Goal: Task Accomplishment & Management: Complete application form

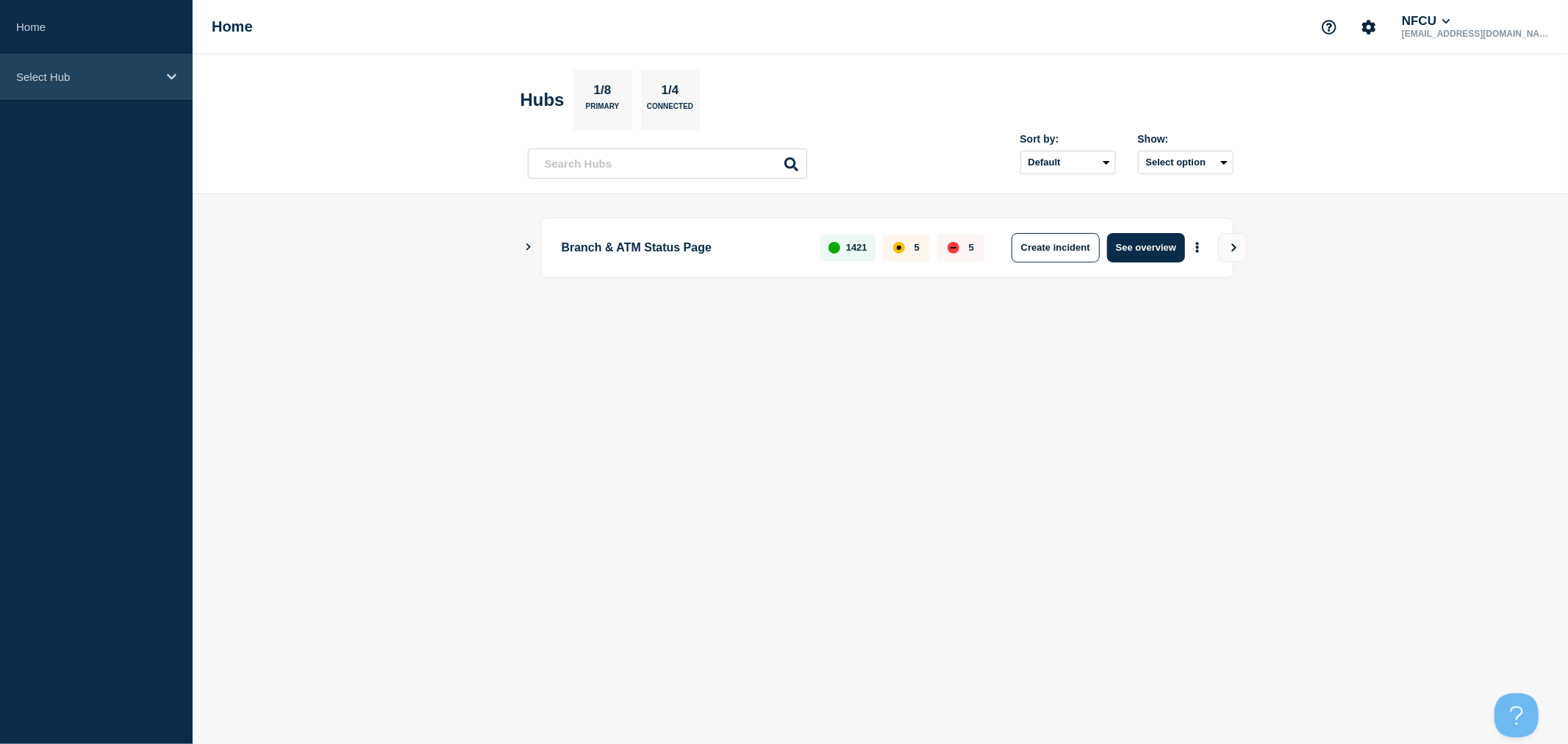
click at [128, 88] on div "Select Hub" at bounding box center [96, 77] width 193 height 45
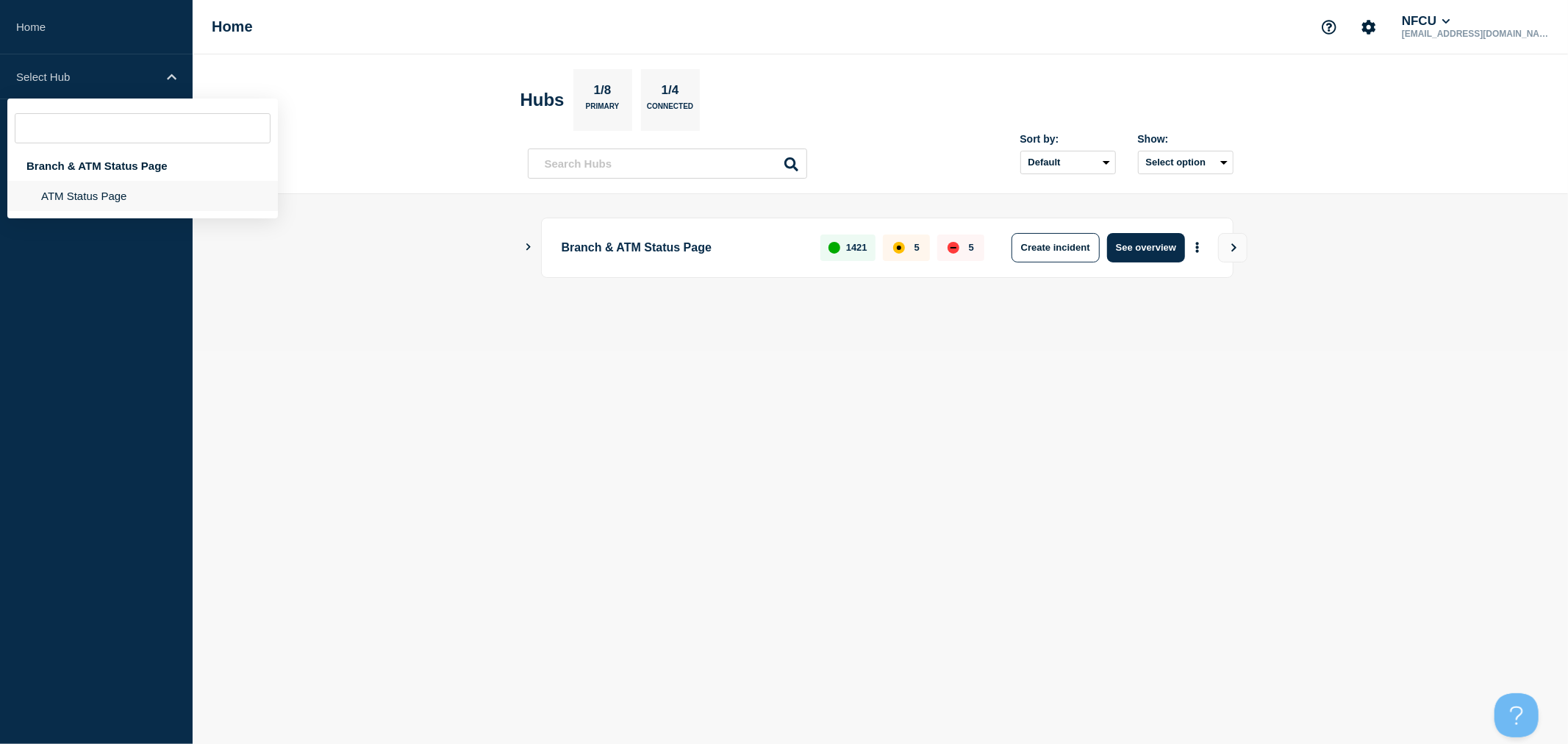
click at [110, 196] on li "ATM Status Page" at bounding box center [142, 195] width 271 height 30
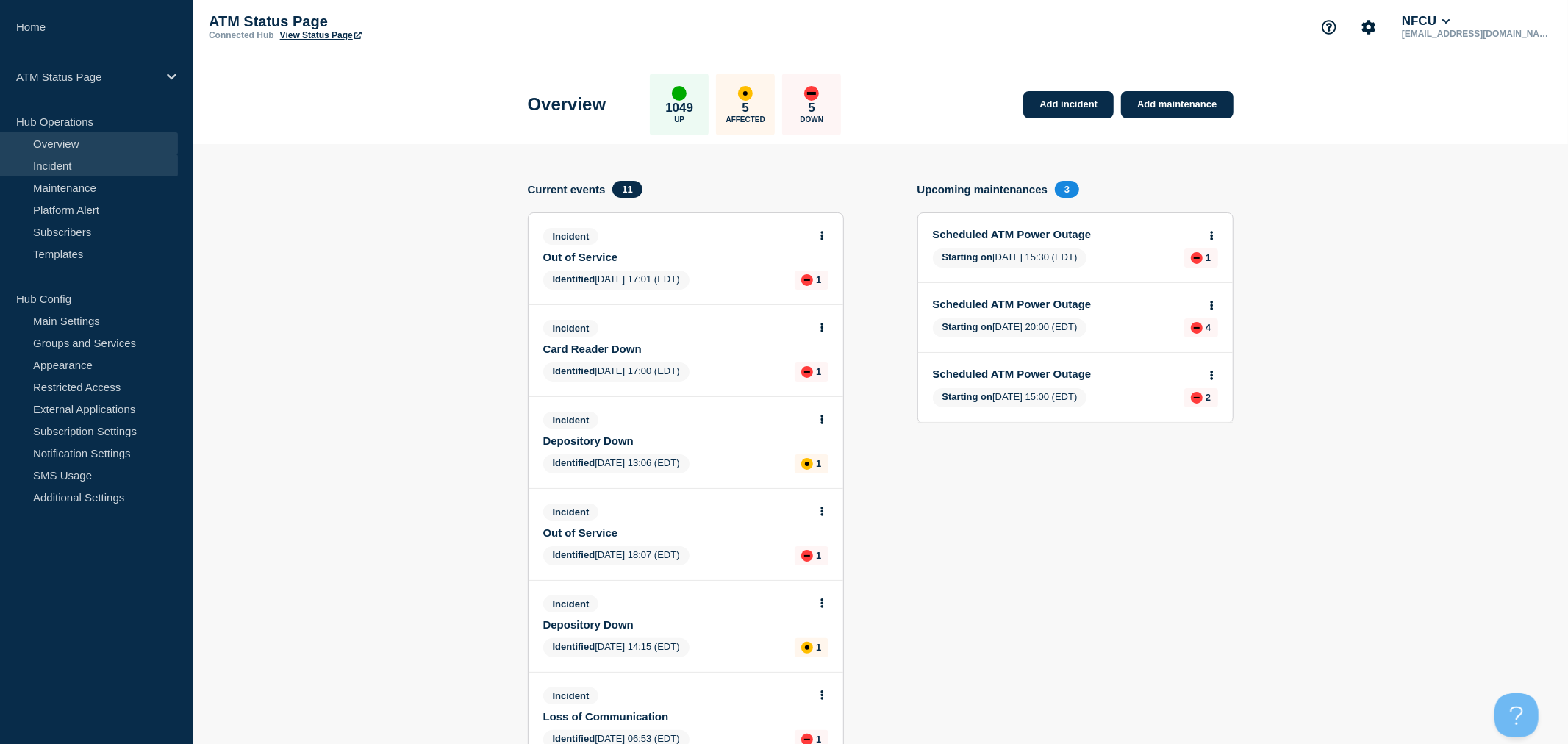
click at [128, 164] on link "Incident" at bounding box center [89, 165] width 178 height 22
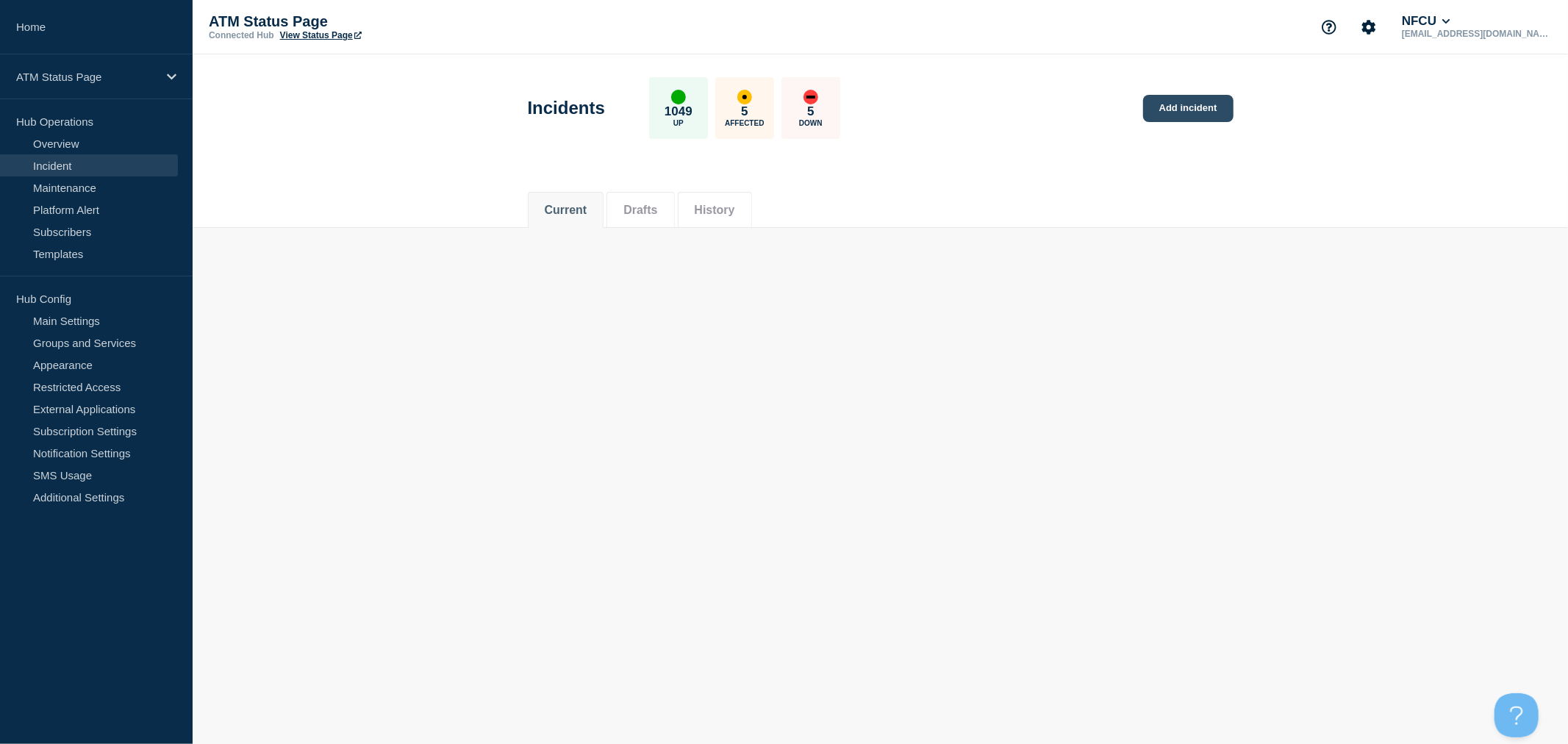
click at [1185, 110] on link "Add incident" at bounding box center [1188, 108] width 91 height 27
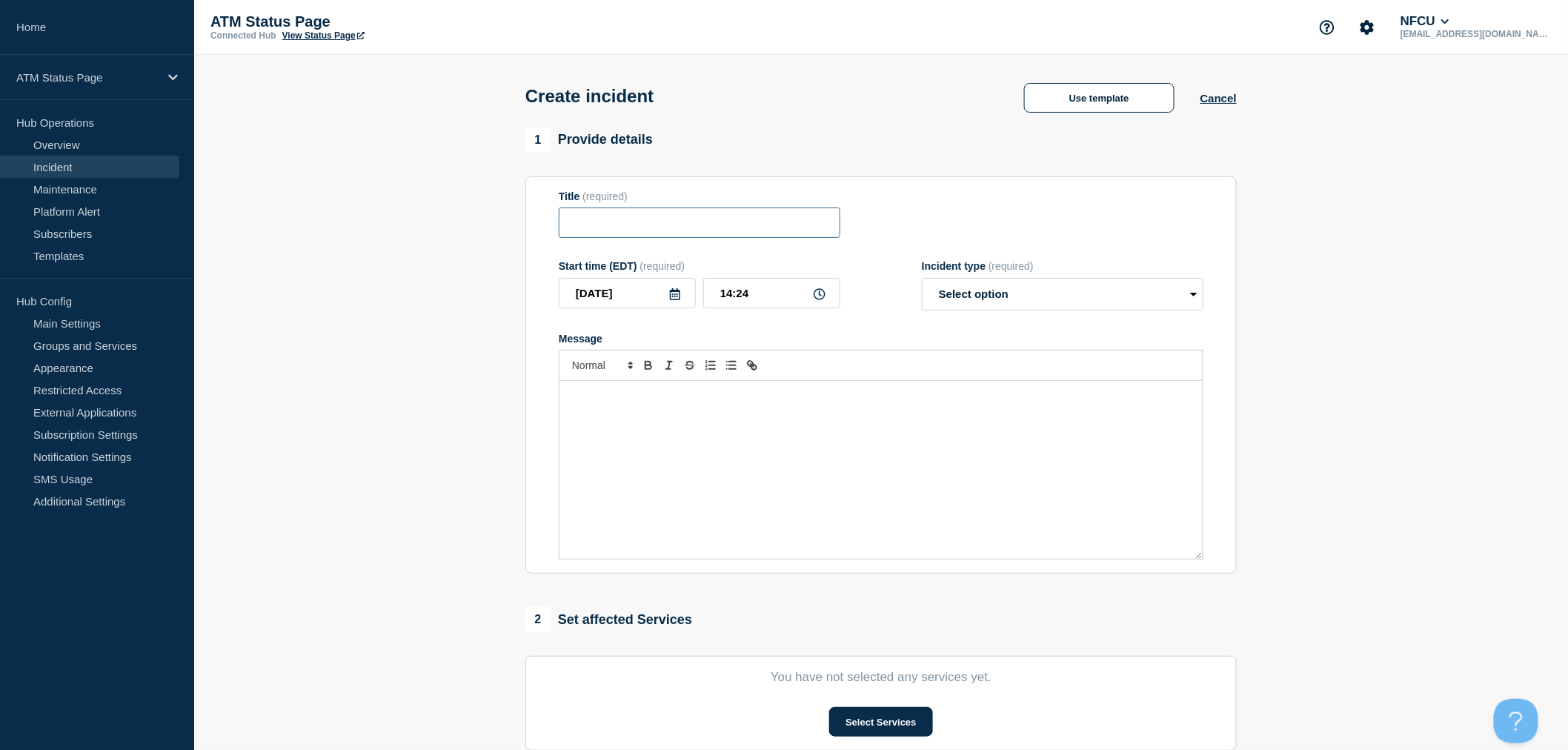
click at [838, 224] on input "Title" at bounding box center [700, 223] width 282 height 30
click at [1091, 104] on button "Use template" at bounding box center [1099, 98] width 151 height 30
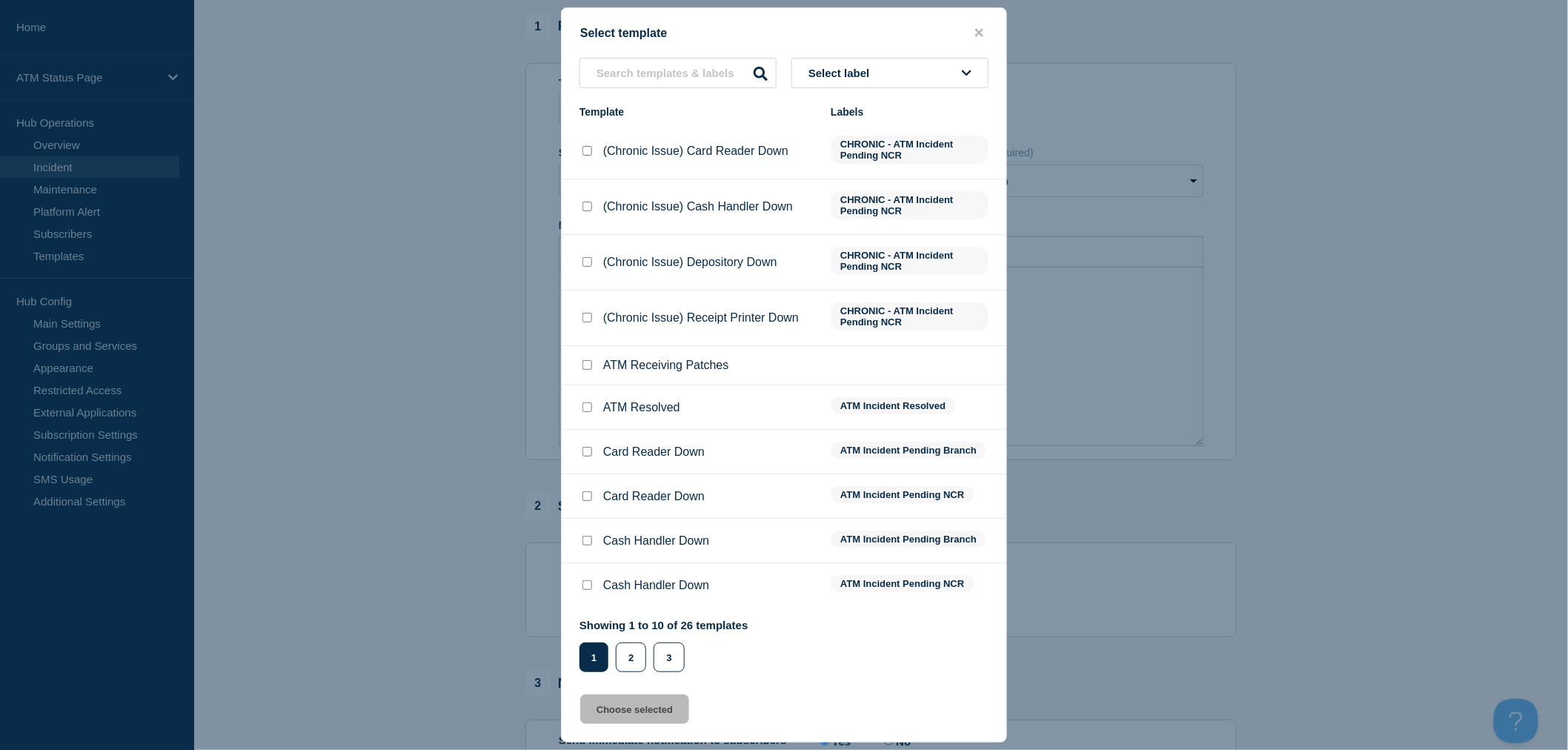
scroll to position [165, 0]
click at [633, 662] on button "2" at bounding box center [631, 657] width 31 height 30
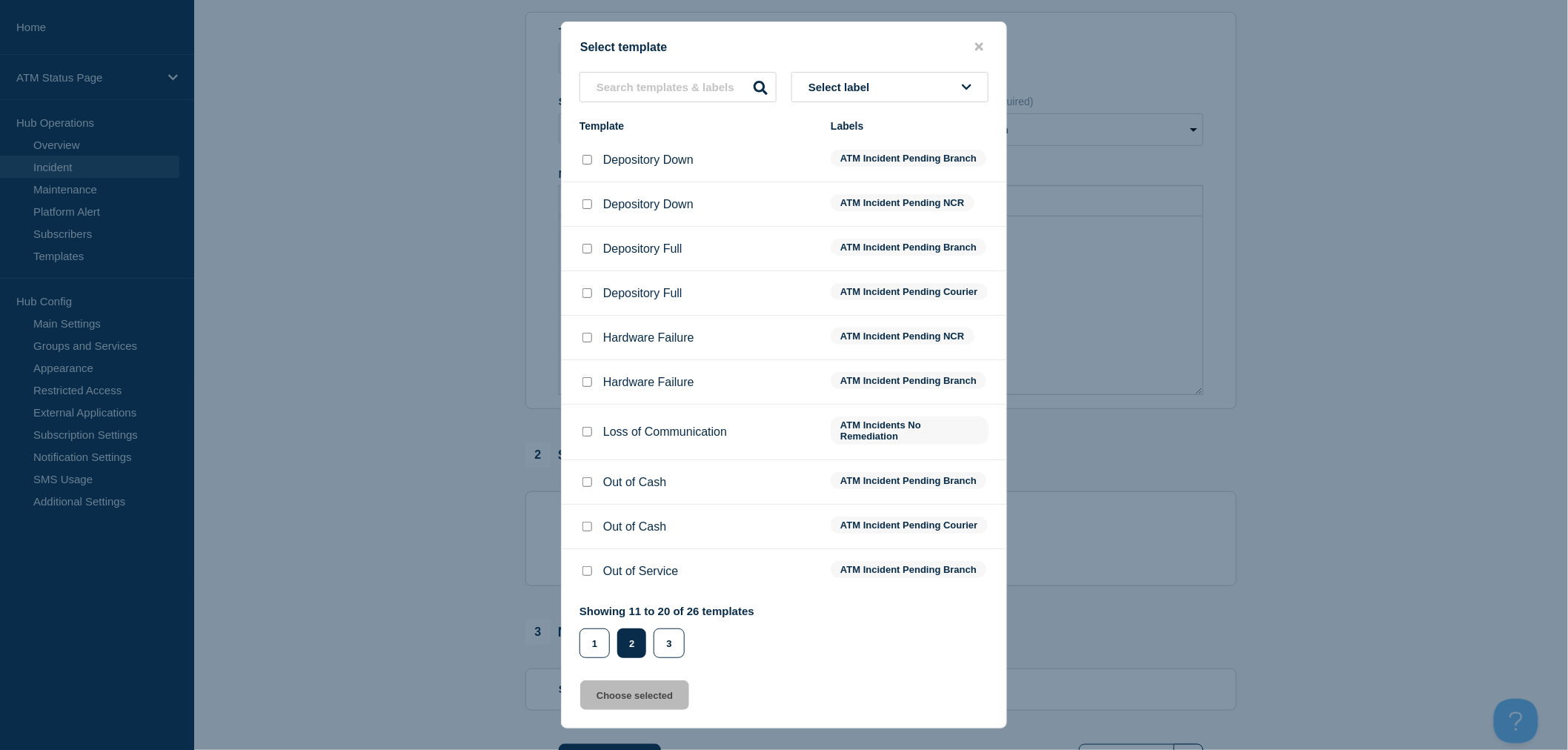
click at [958, 79] on button "Select label" at bounding box center [890, 87] width 197 height 30
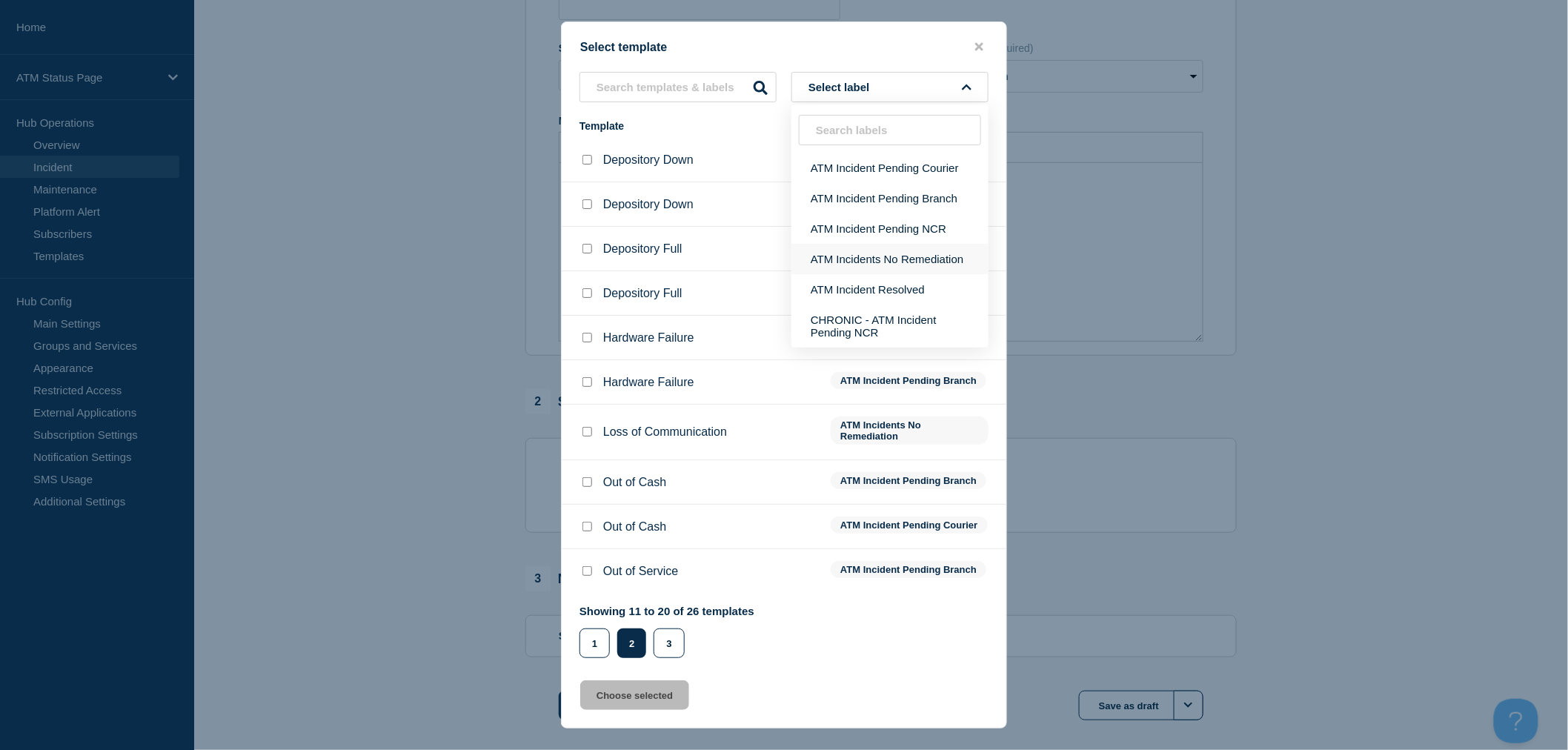
scroll to position [246, 0]
click at [878, 687] on div "Select template Select label ATM Incident Pending Courier ATM Incident Pending …" at bounding box center [784, 375] width 446 height 707
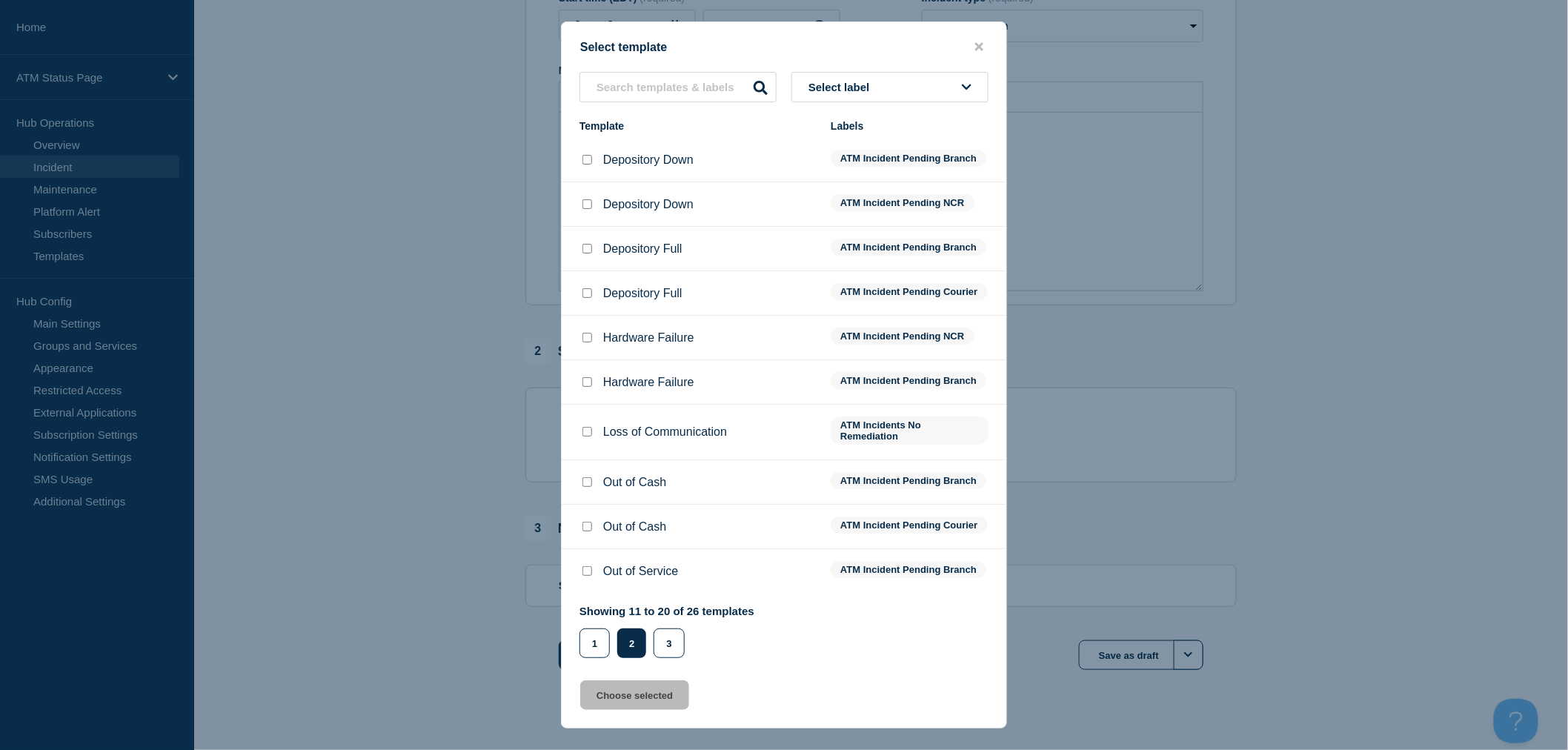
scroll to position [289, 0]
click at [676, 658] on button "3" at bounding box center [669, 643] width 31 height 30
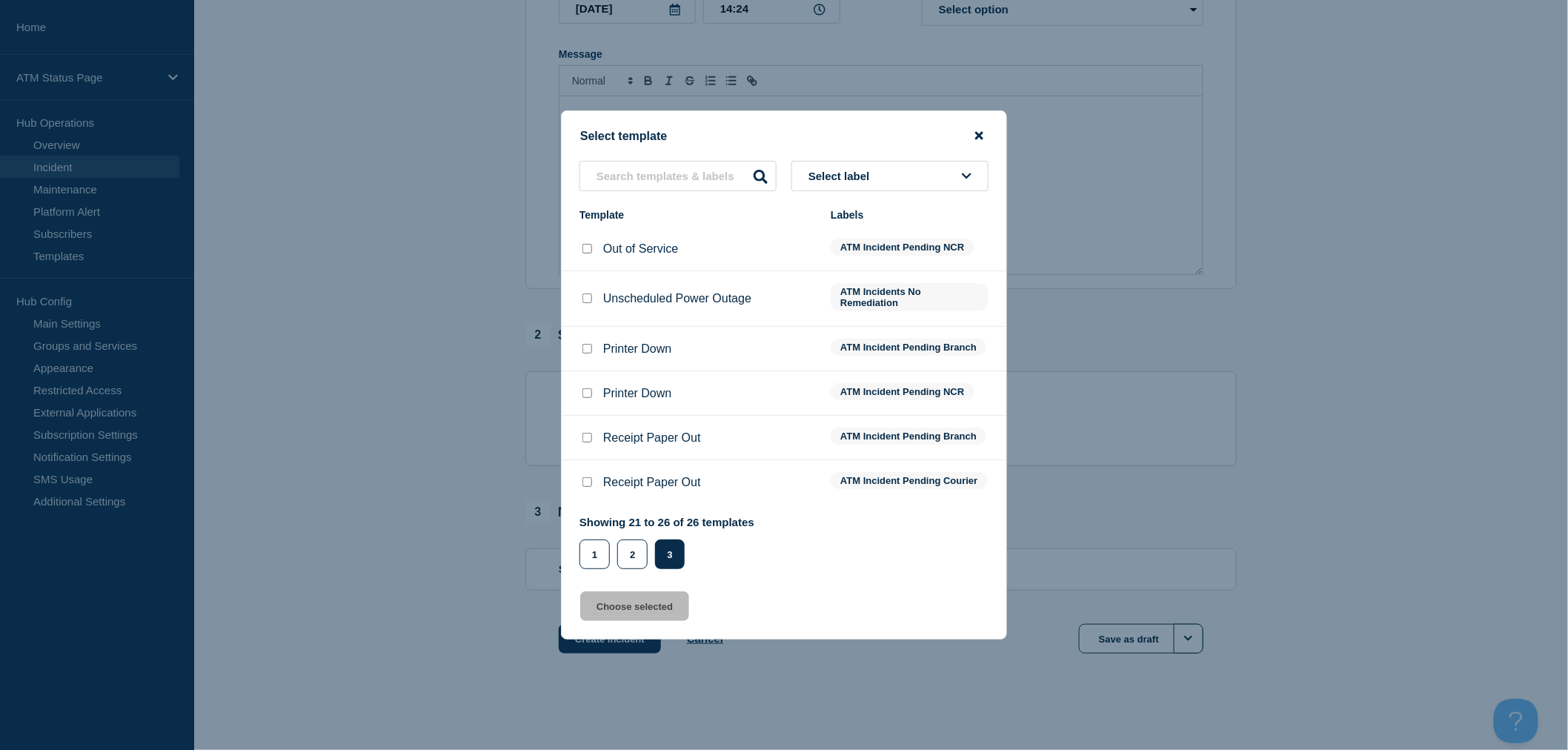
click at [977, 132] on icon "close button" at bounding box center [979, 136] width 8 height 8
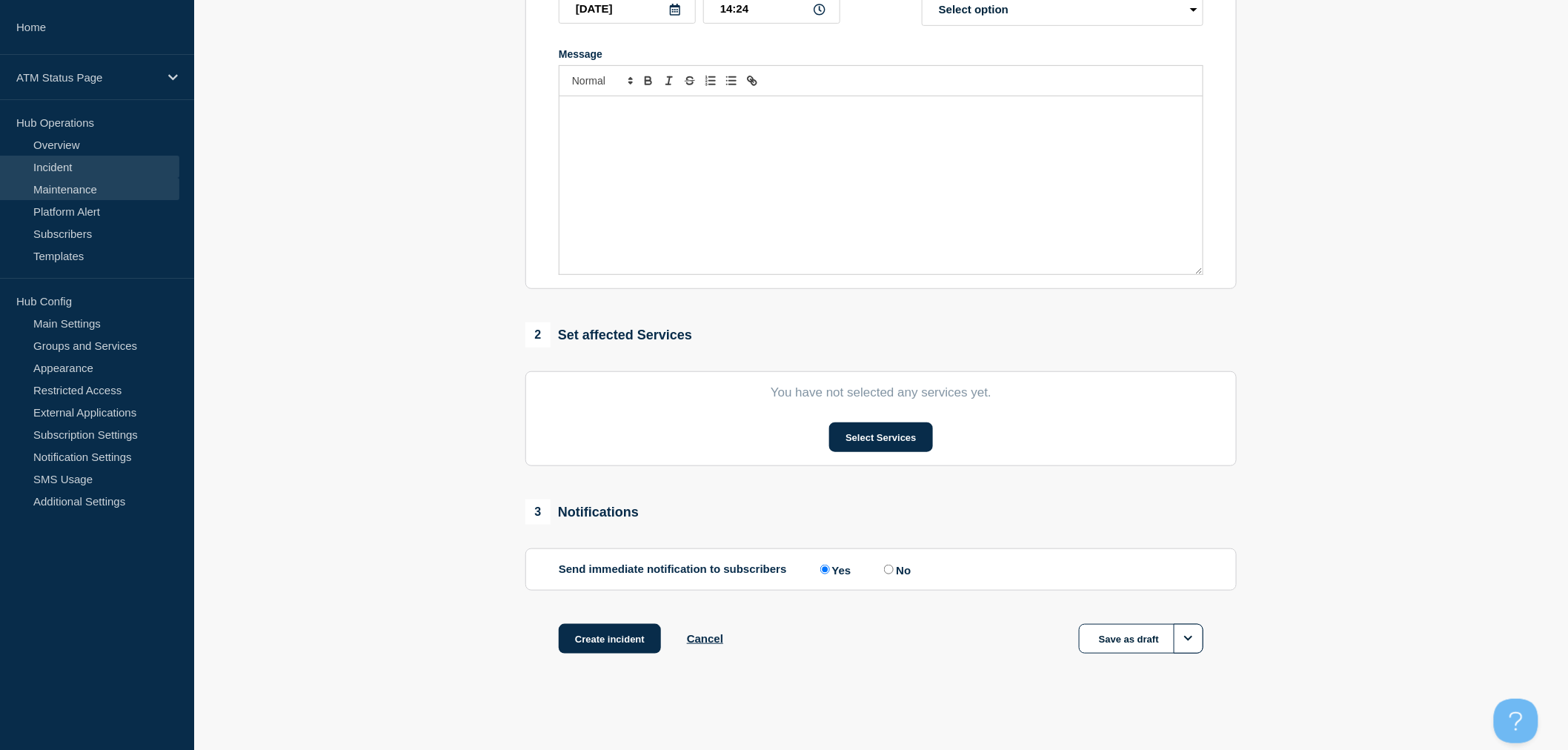
click at [79, 195] on link "Maintenance" at bounding box center [90, 189] width 180 height 22
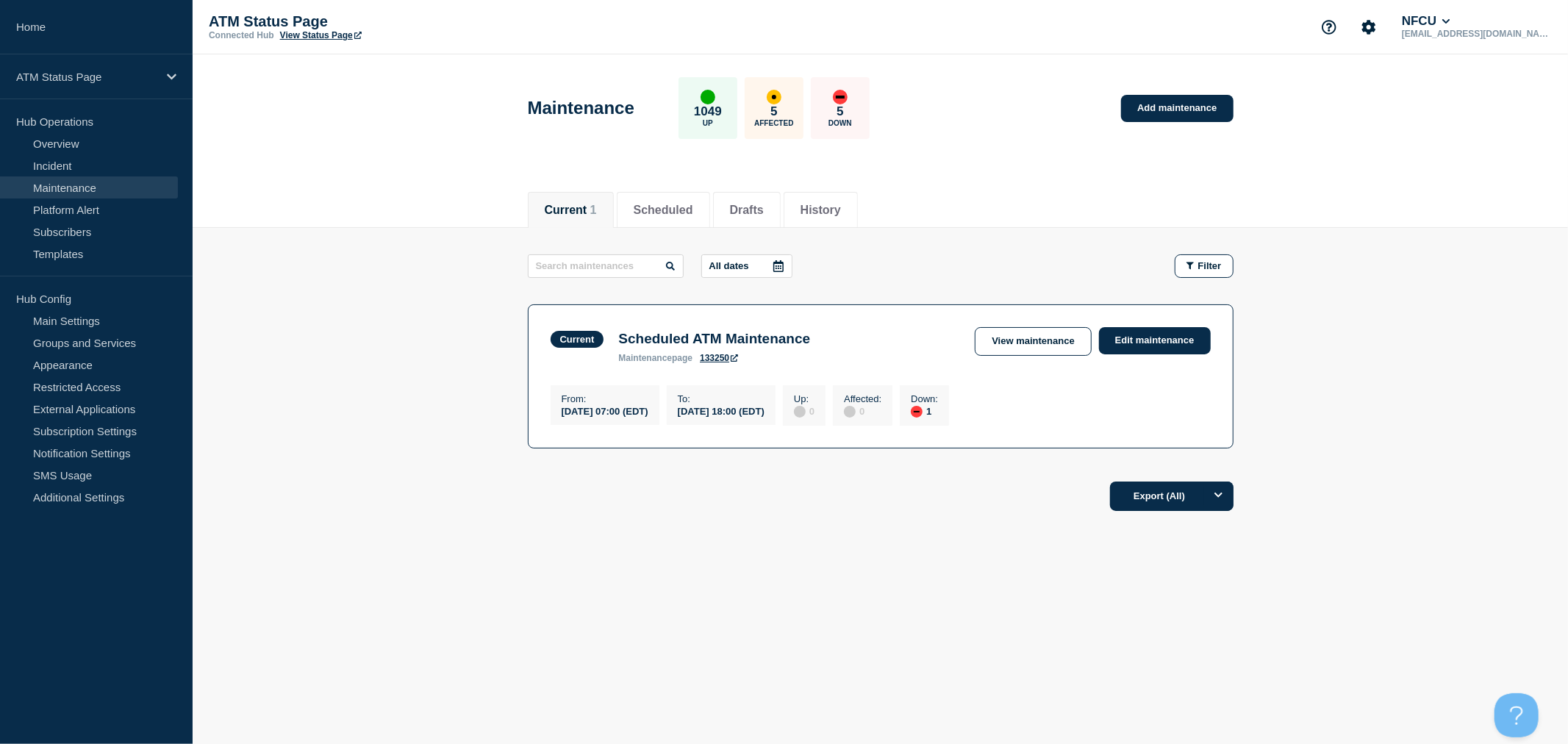
click at [993, 520] on footer "Export (All)" at bounding box center [880, 502] width 1375 height 64
click at [119, 173] on link "Incident" at bounding box center [89, 165] width 178 height 22
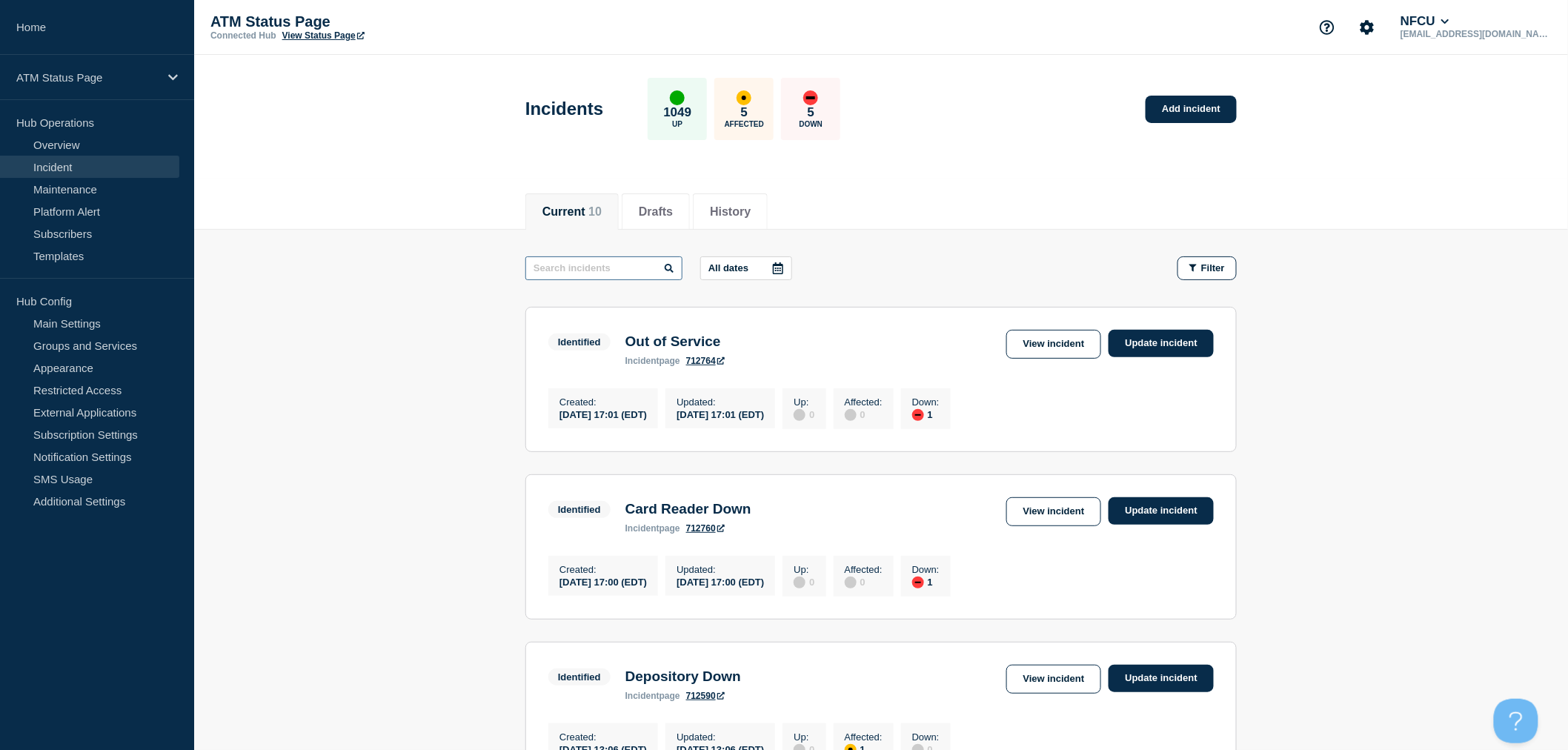
click at [551, 275] on input "text" at bounding box center [603, 268] width 157 height 24
type input "update"
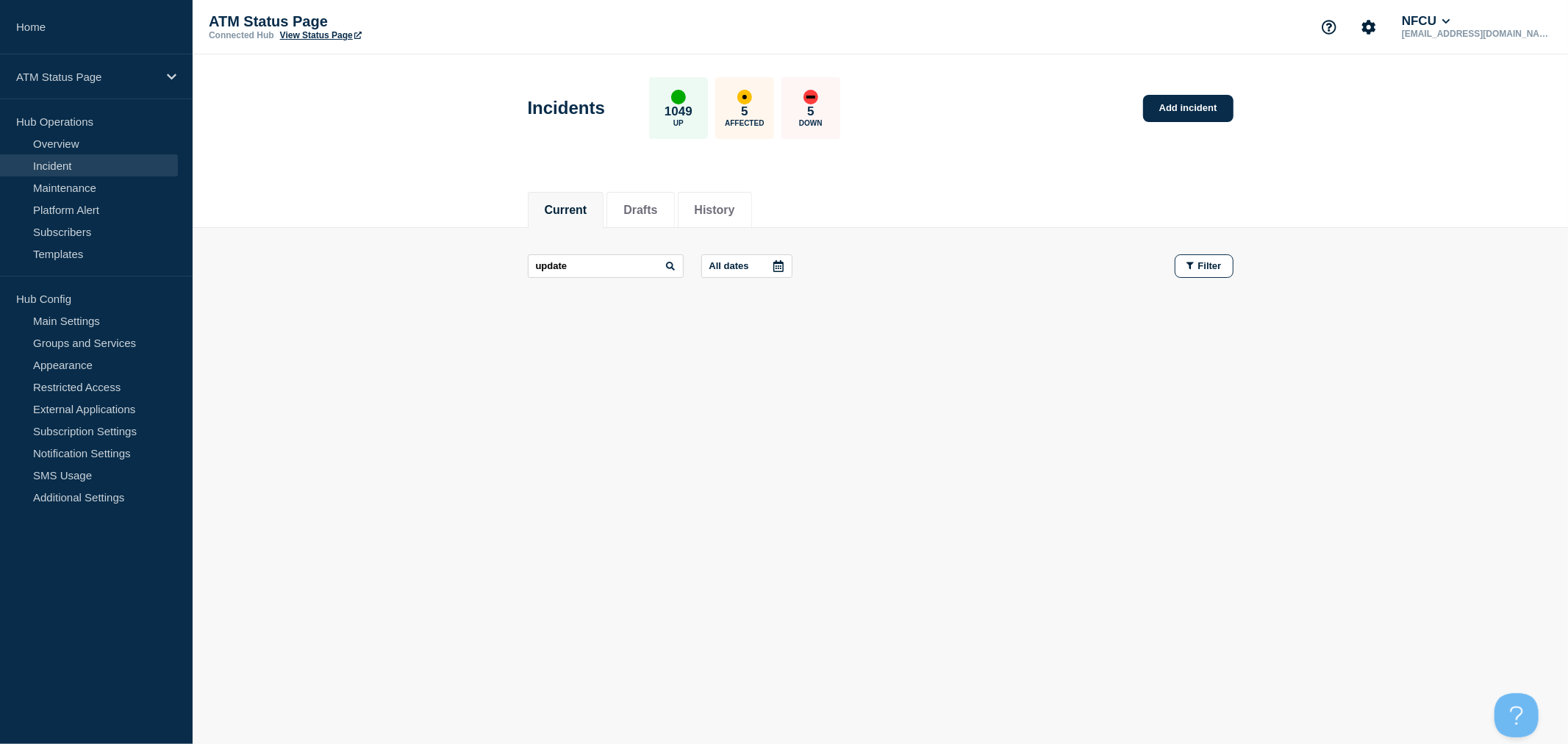
click at [399, 616] on body "Home ATM Status Page Hub Operations Overview Incident Maintenance Platform Aler…" at bounding box center [784, 372] width 1568 height 744
click at [1210, 503] on body "Home ATM Status Page Hub Operations Overview Incident Maintenance Platform Aler…" at bounding box center [784, 372] width 1568 height 744
click at [626, 376] on div "Current Drafts History Current Drafts History update All dates Filter" at bounding box center [880, 303] width 1375 height 250
click at [742, 534] on body "Home ATM Status Page Hub Operations Overview Incident Maintenance Platform Aler…" at bounding box center [784, 372] width 1568 height 744
click at [110, 169] on link "Incident" at bounding box center [89, 165] width 178 height 22
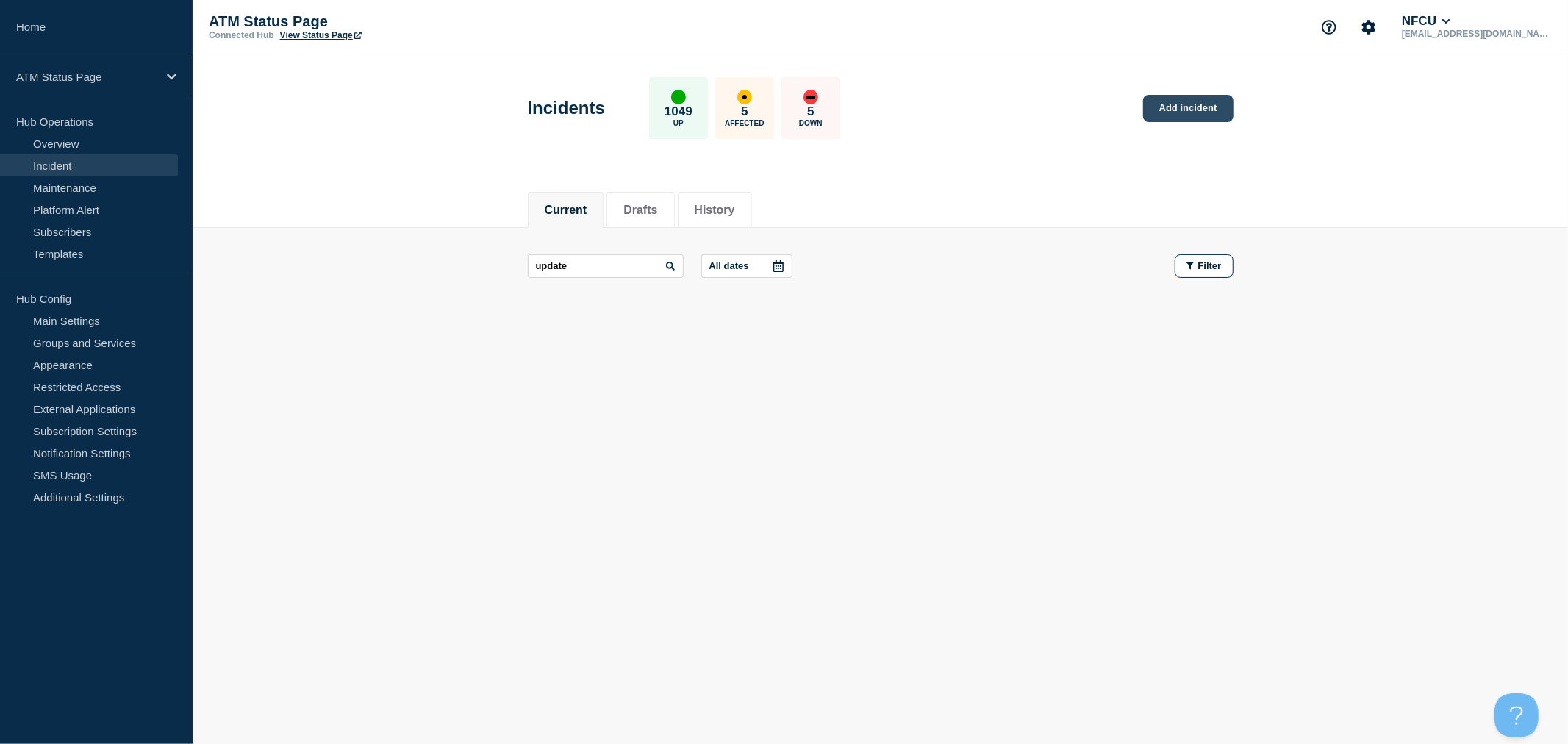
click at [1190, 120] on link "Add incident" at bounding box center [1188, 108] width 91 height 27
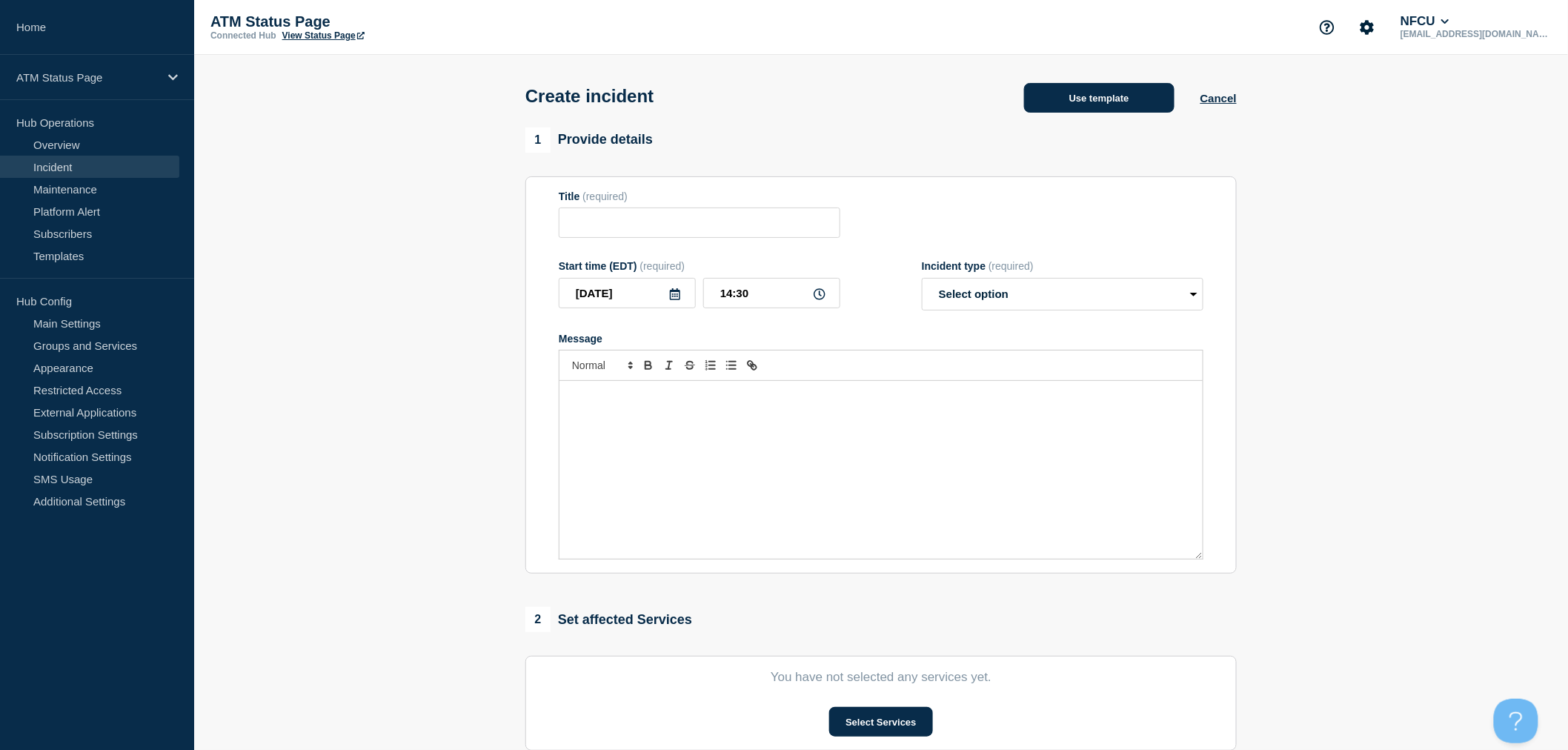
click at [1137, 89] on button "Use template" at bounding box center [1099, 98] width 151 height 30
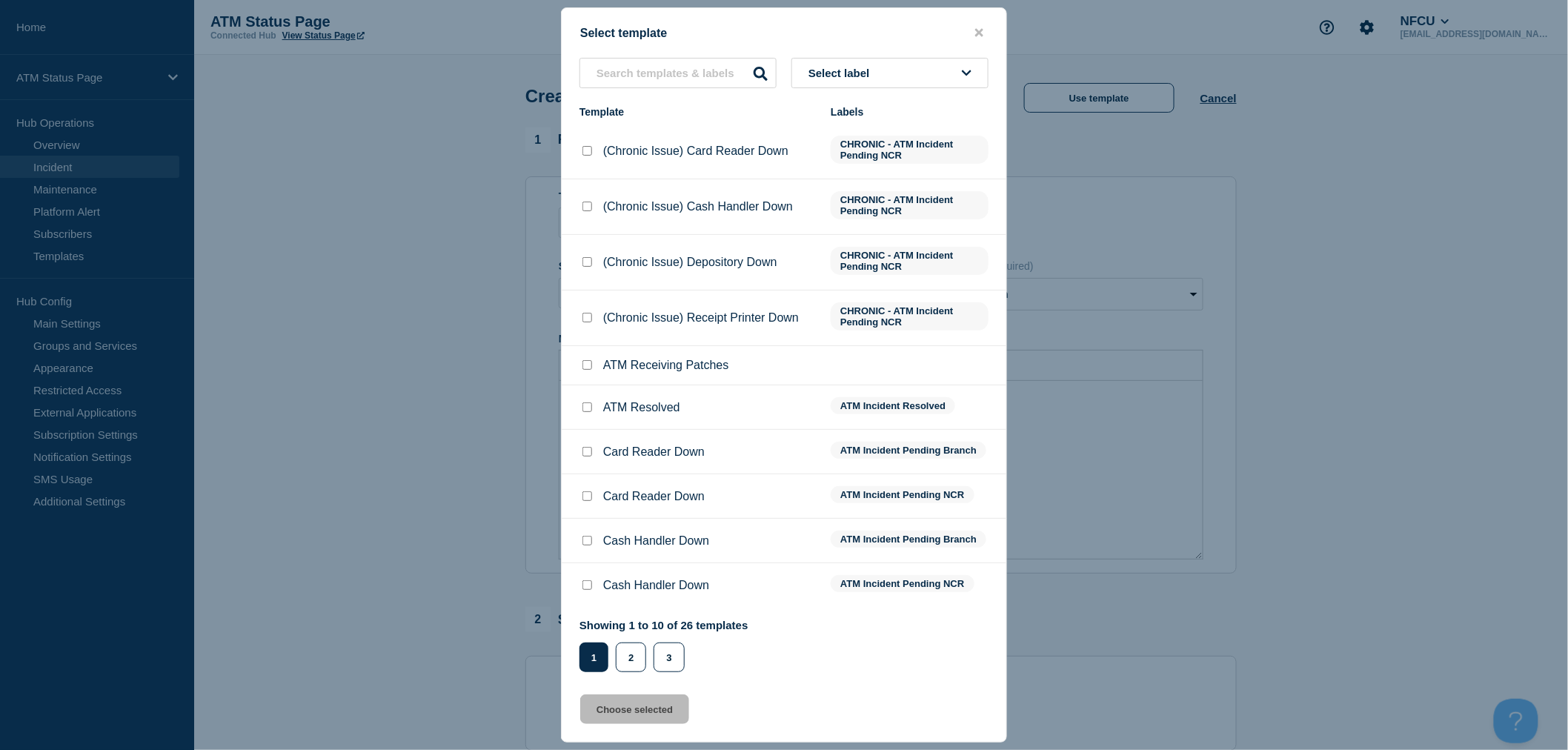
click at [872, 77] on span "Select label" at bounding box center [843, 73] width 68 height 12
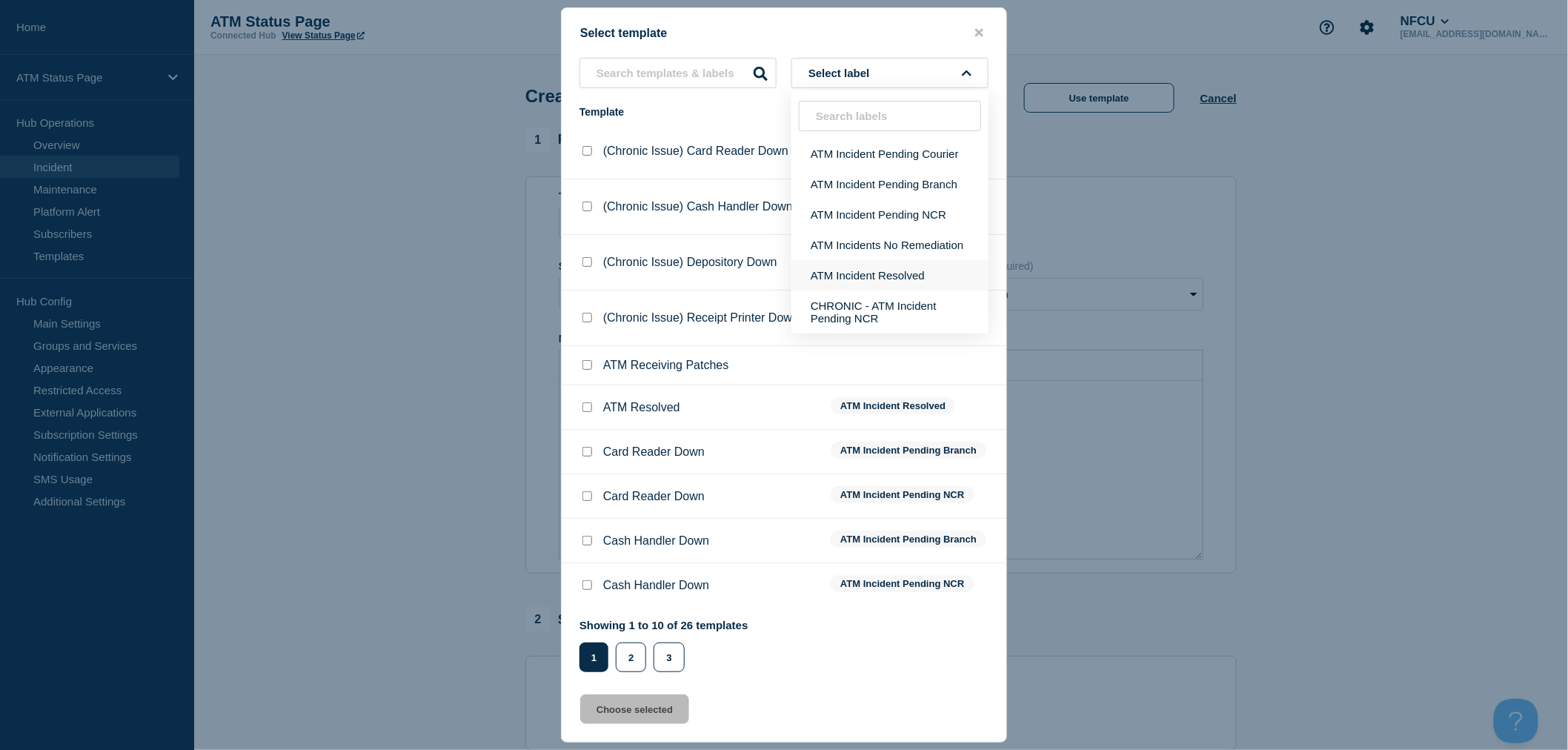
click at [864, 275] on button "ATM Incident Resolved" at bounding box center [890, 275] width 197 height 30
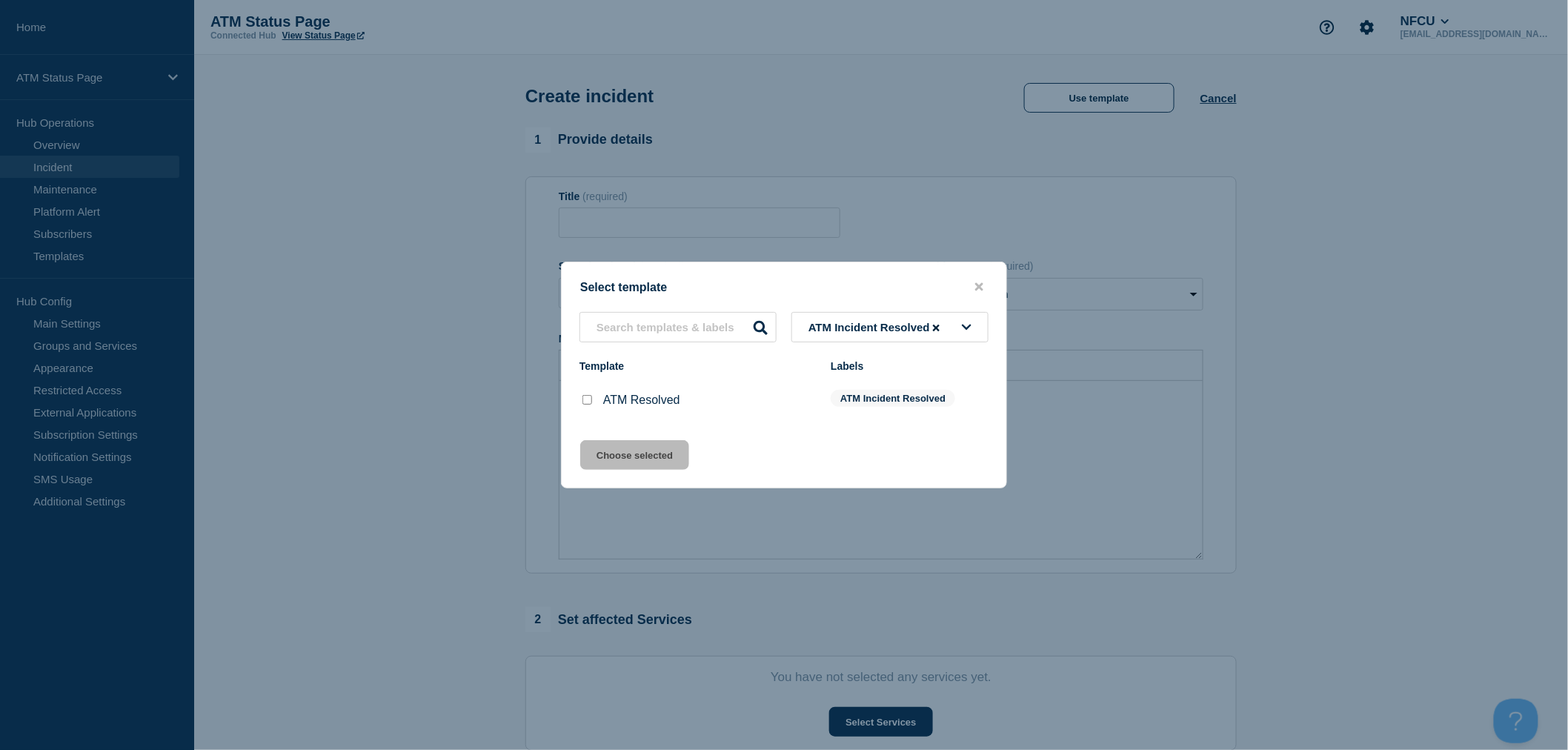
click at [591, 404] on input "ATM Resolved checkbox" at bounding box center [588, 400] width 10 height 10
checkbox input "true"
click at [619, 448] on button "Choose selected" at bounding box center [635, 455] width 109 height 30
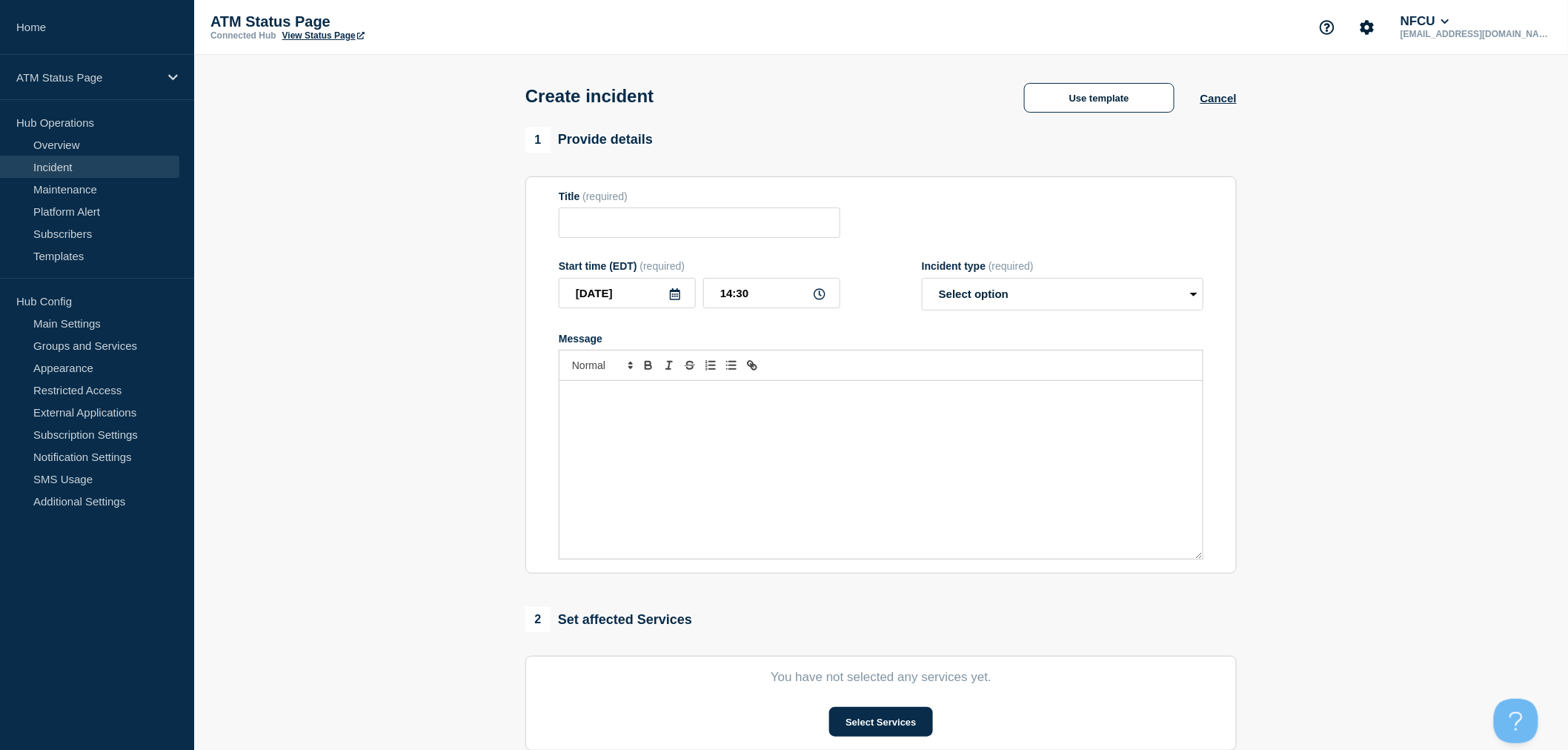
type input "ATM Resolved"
click at [650, 455] on div "The ATM is now in service and fully functional." at bounding box center [881, 470] width 643 height 178
drag, startPoint x: 805, startPoint y: 401, endPoint x: 533, endPoint y: 402, distance: 272.0
click at [533, 402] on section "Title (required) ATM Resolved Start time (EDT) (required) [DATE] 14:30 Incident…" at bounding box center [880, 375] width 711 height 398
click at [378, 507] on section "1 Provide details Title (required) ATM Resolved Start time (EDT) (required) [DA…" at bounding box center [881, 551] width 1374 height 848
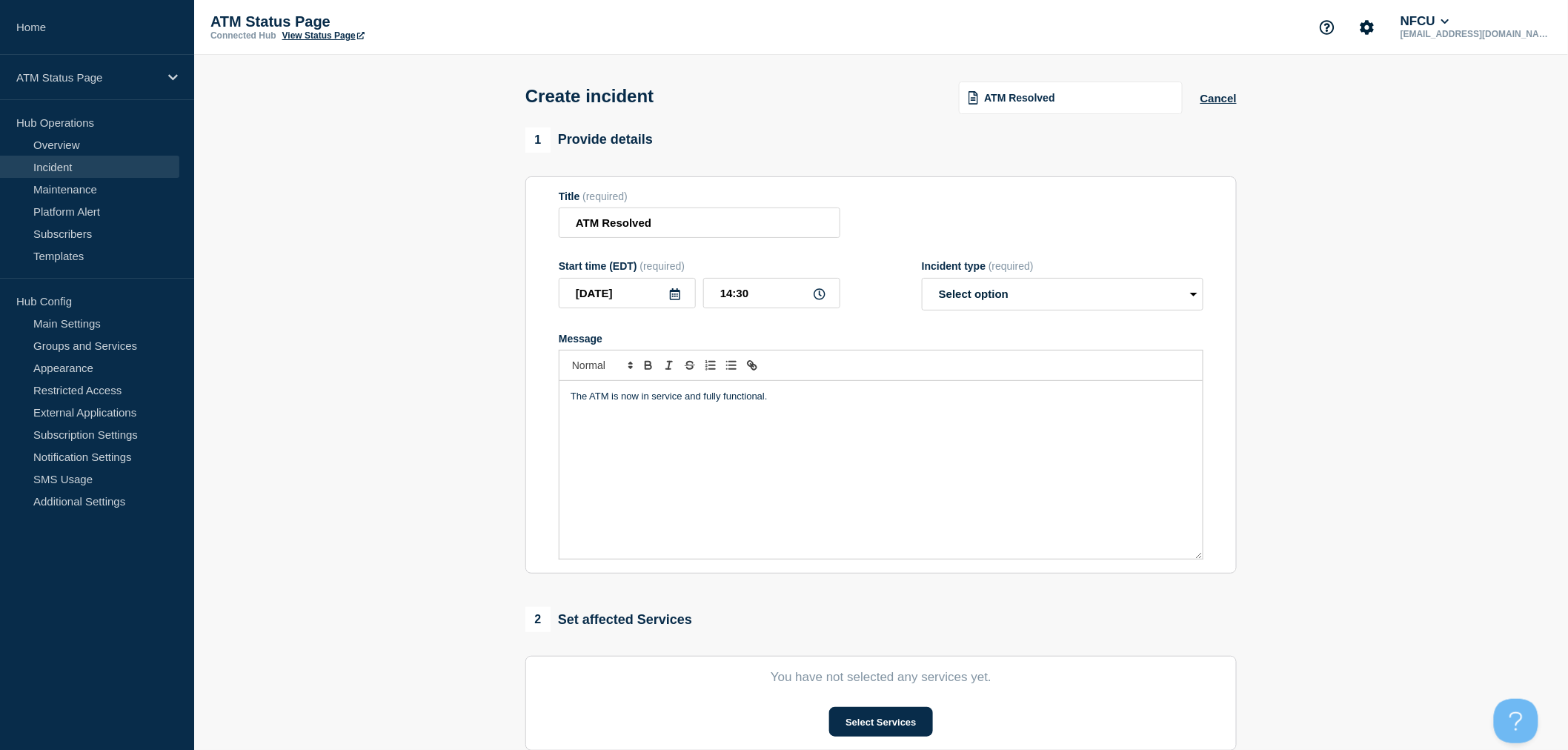
click at [1435, 444] on section "1 Provide details Title (required) ATM Resolved Start time (EDT) (required) [DA…" at bounding box center [881, 551] width 1374 height 848
click at [467, 99] on header "Create incident ATM Resolved Cancel" at bounding box center [881, 91] width 1374 height 73
